Goal: Navigation & Orientation: Find specific page/section

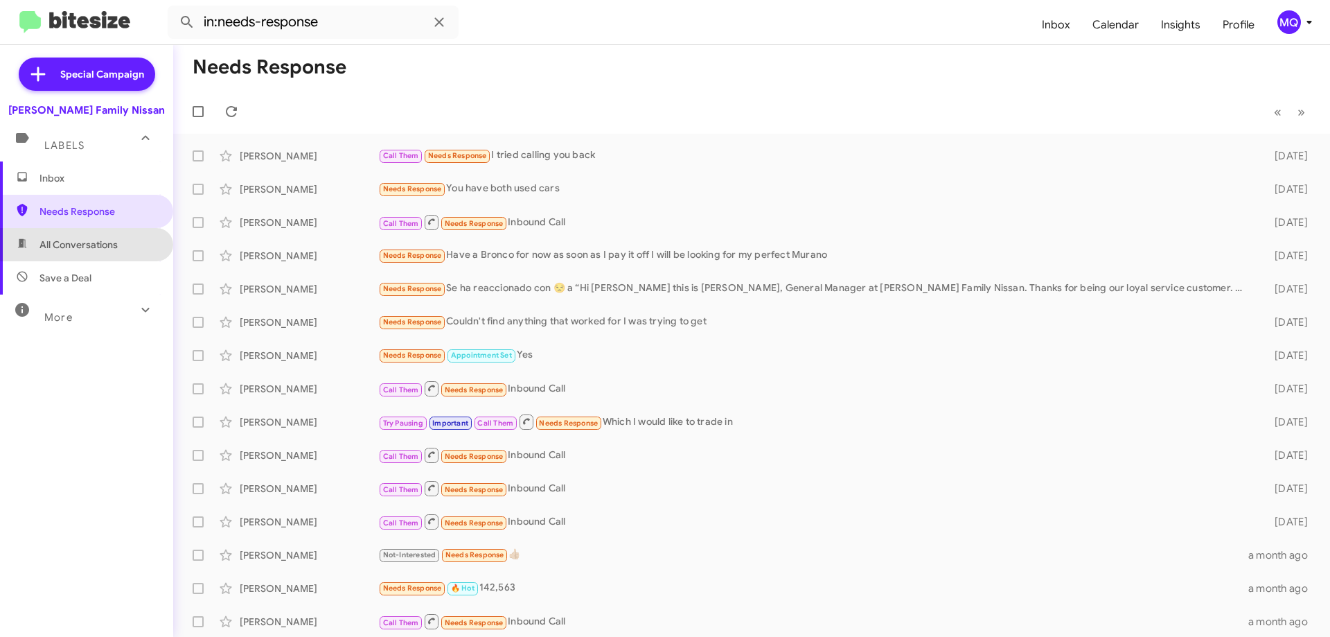
click at [114, 238] on span "All Conversations" at bounding box center [78, 245] width 78 height 14
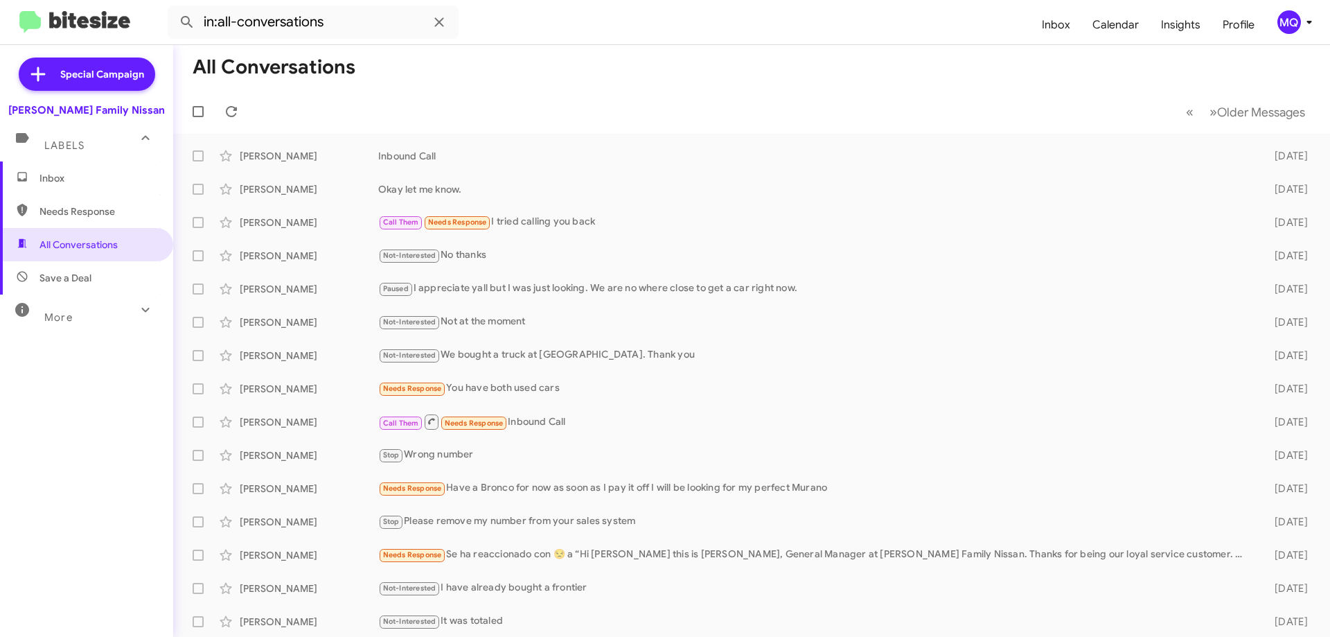
click at [105, 272] on span "Save a Deal" at bounding box center [86, 277] width 173 height 33
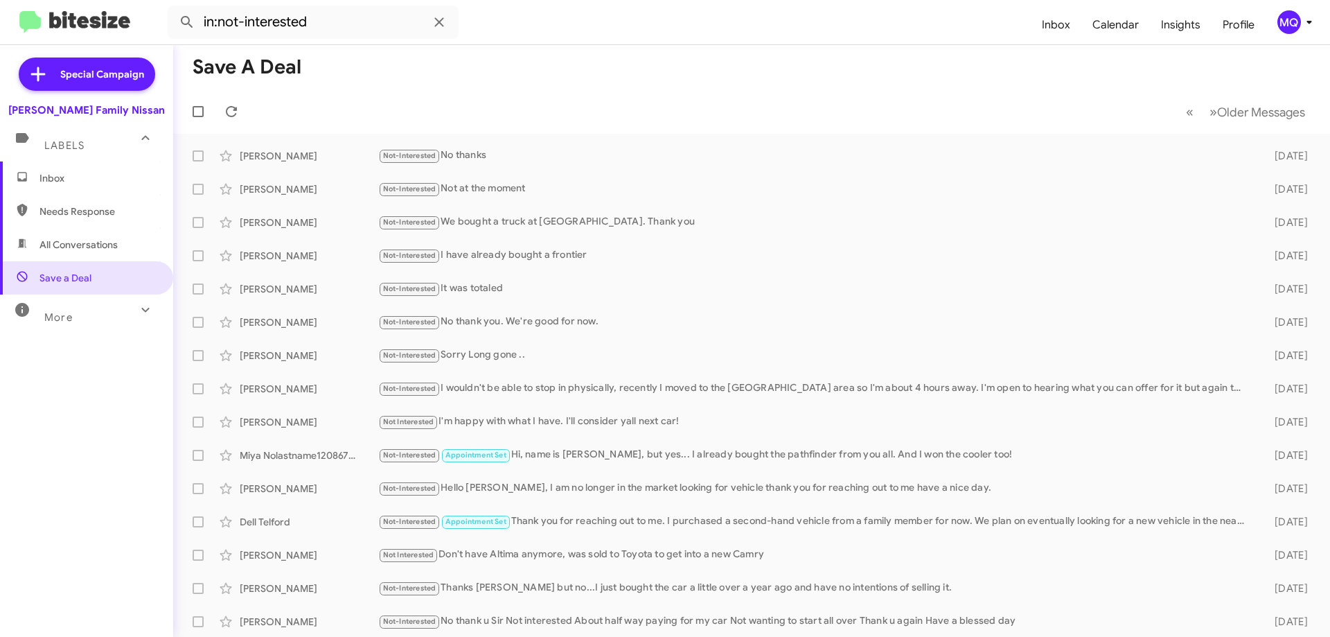
click at [96, 315] on div "More" at bounding box center [72, 312] width 123 height 26
click at [69, 398] on span "🔥 Hot" at bounding box center [86, 388] width 173 height 33
type input "in:appointment"
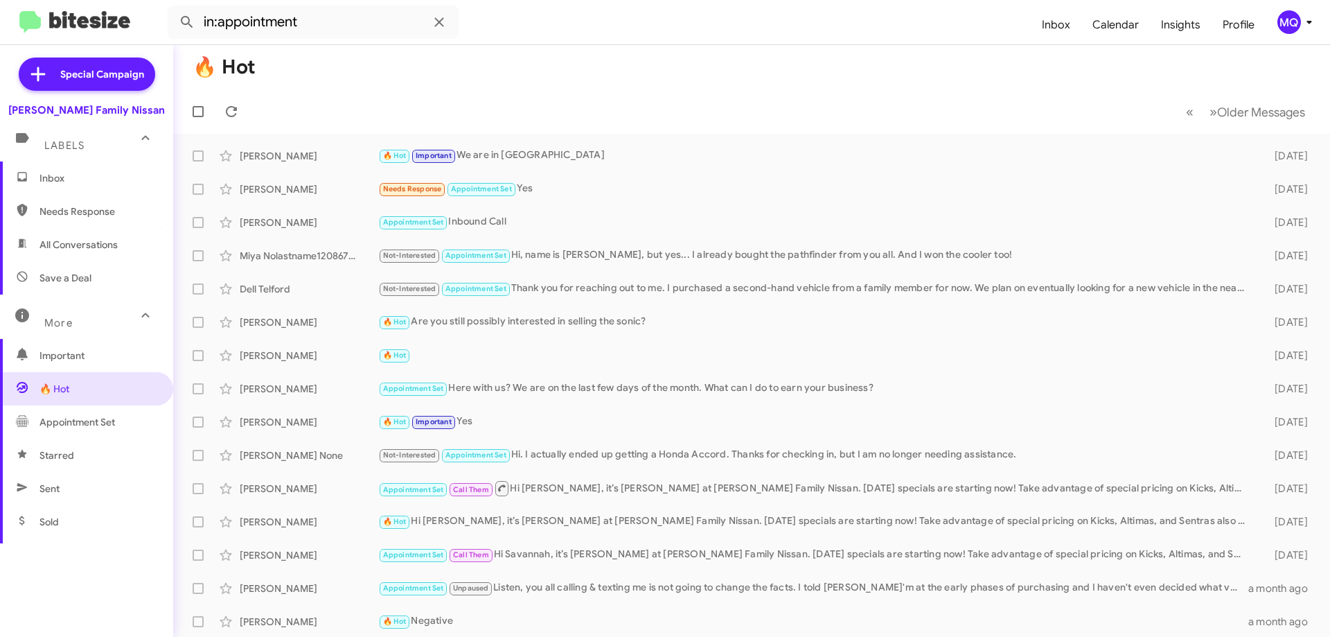
click at [100, 173] on span "Inbox" at bounding box center [98, 178] width 118 height 14
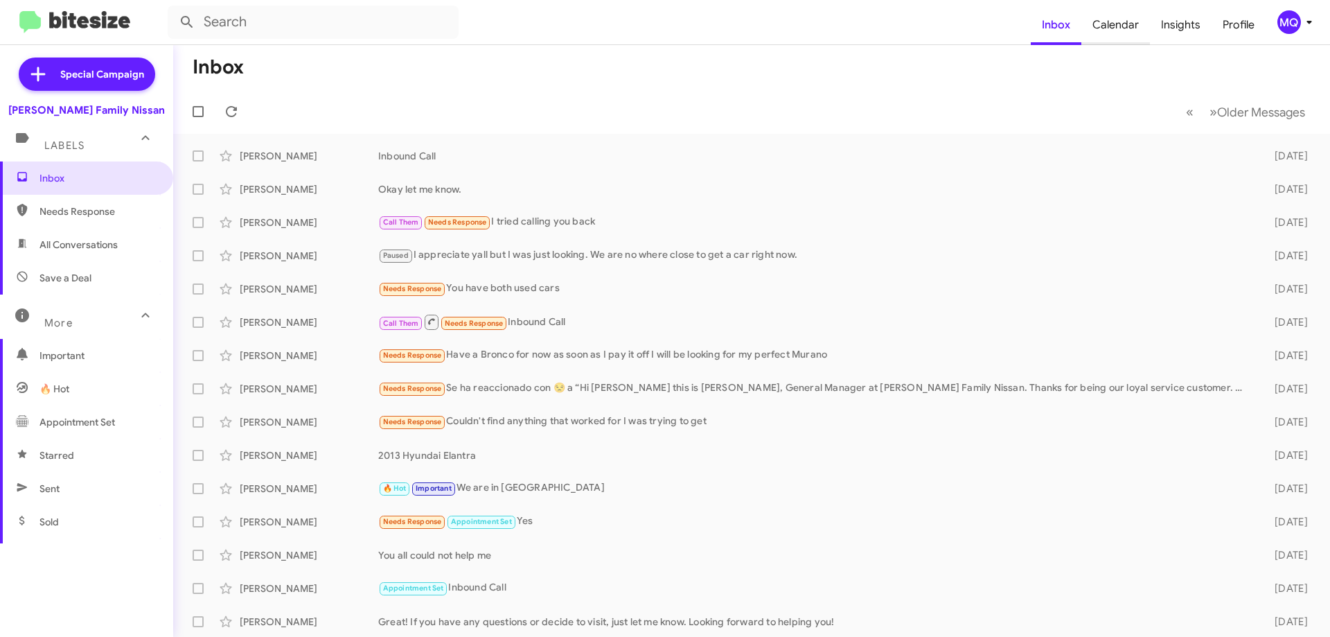
click at [1120, 24] on span "Calendar" at bounding box center [1116, 25] width 69 height 40
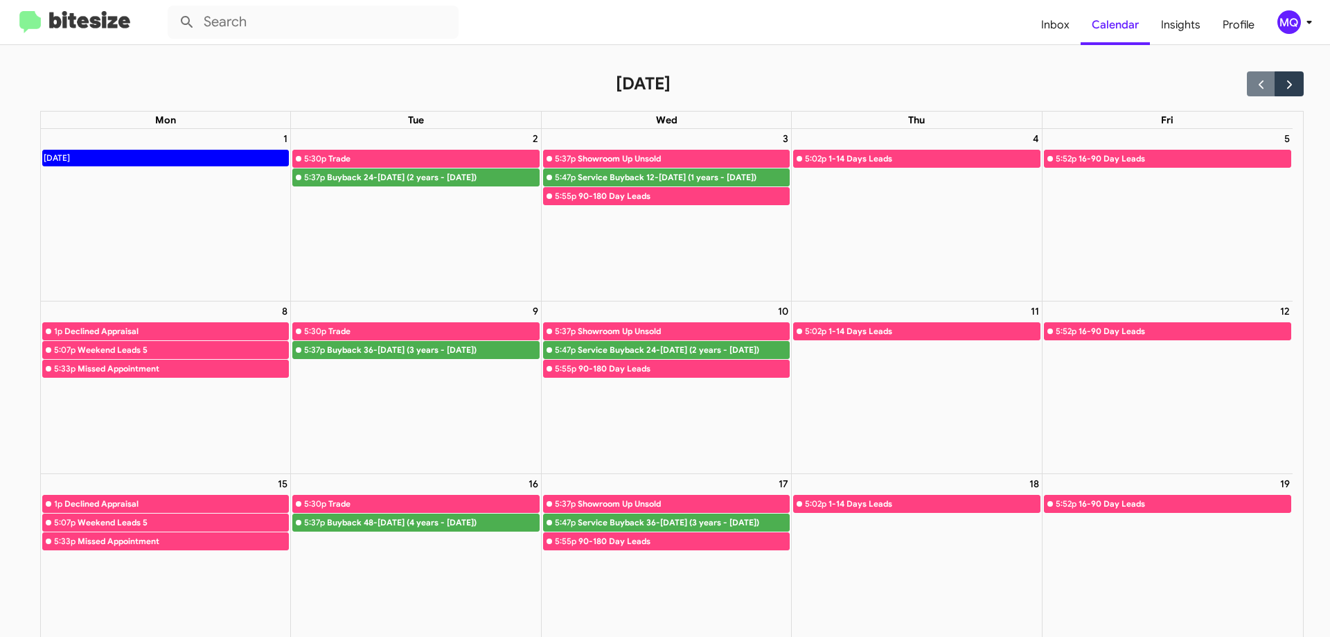
click at [36, 19] on img at bounding box center [74, 22] width 111 height 23
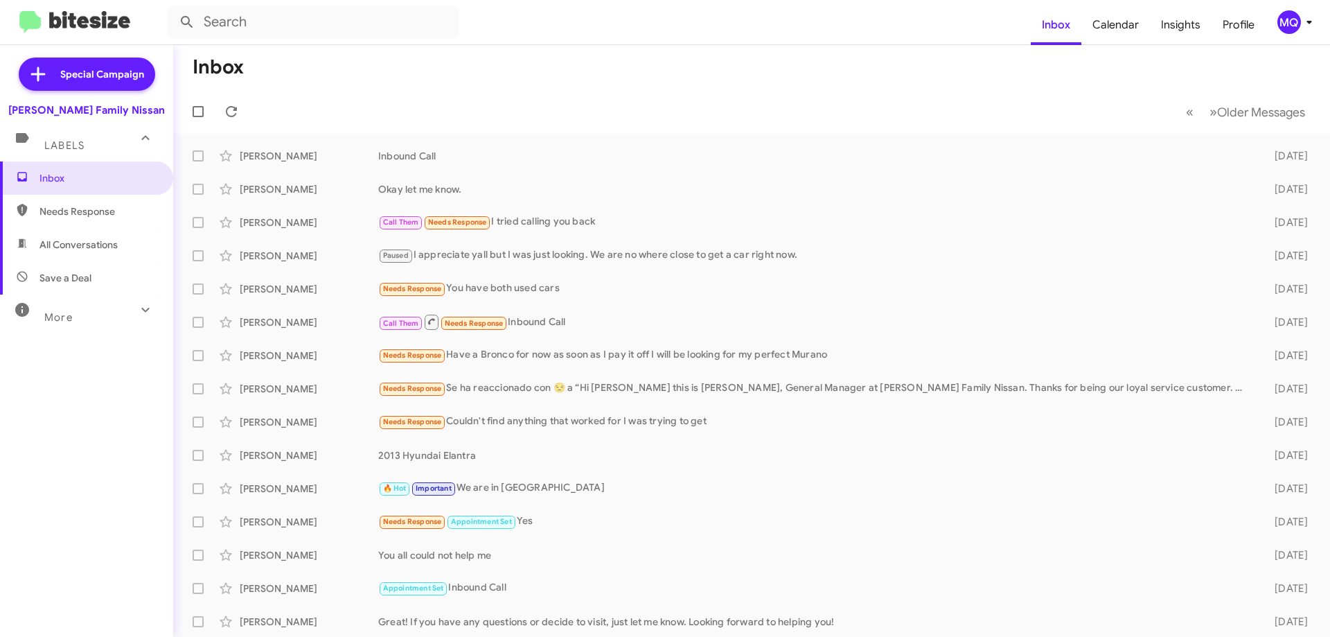
click at [73, 209] on span "Needs Response" at bounding box center [98, 211] width 118 height 14
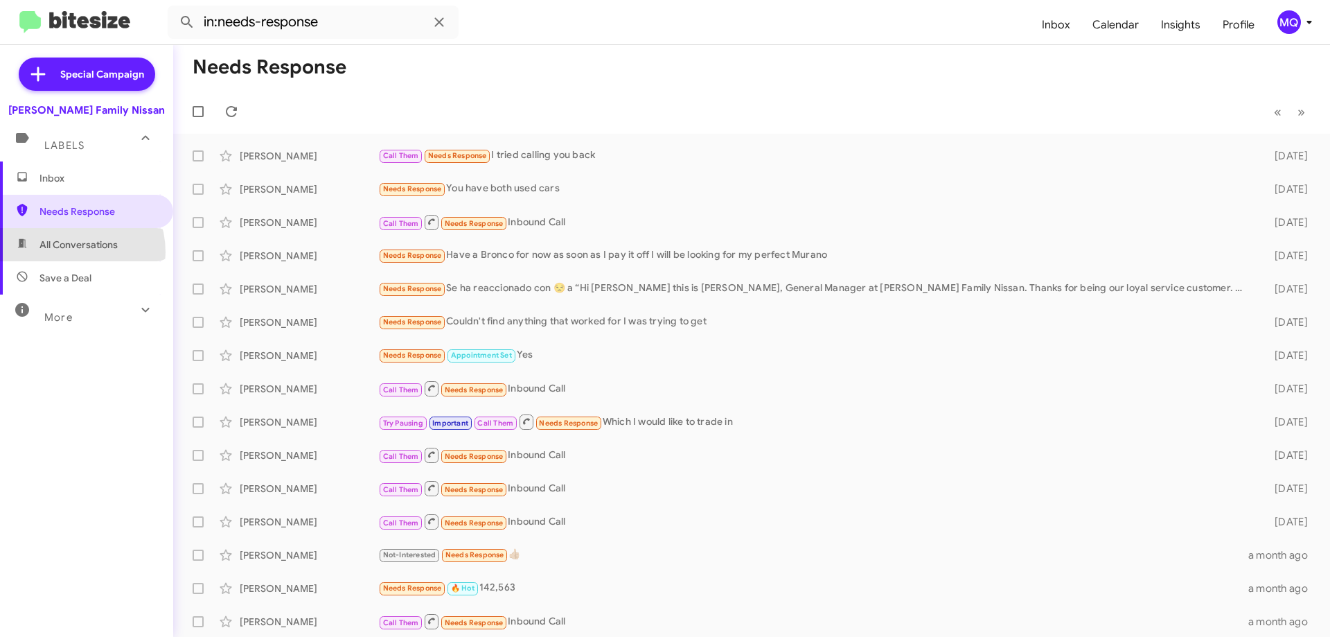
click at [67, 252] on span "All Conversations" at bounding box center [86, 244] width 173 height 33
type input "in:all-conversations"
